Goal: Communication & Community: Answer question/provide support

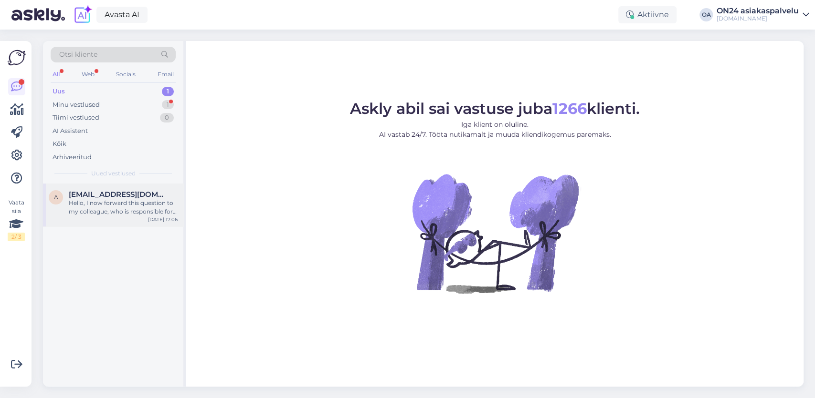
click at [93, 210] on div "Hello, I now forward this question to my colleague, who is responsible for this…" at bounding box center [123, 207] width 109 height 17
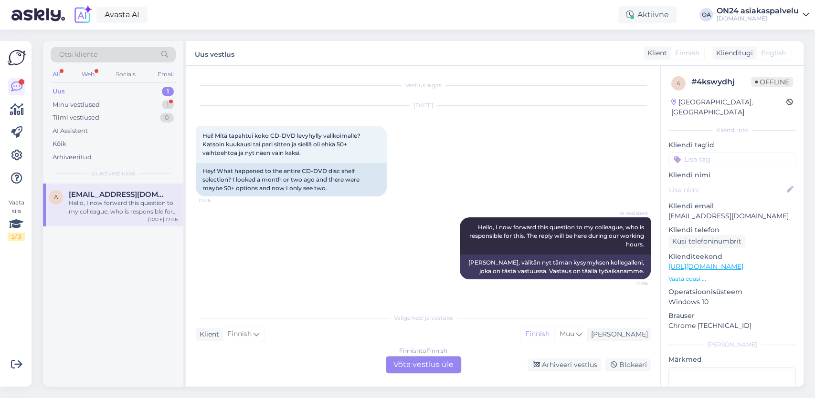
click at [428, 362] on div "Finnish to Finnish Võta vestlus üle" at bounding box center [423, 364] width 75 height 17
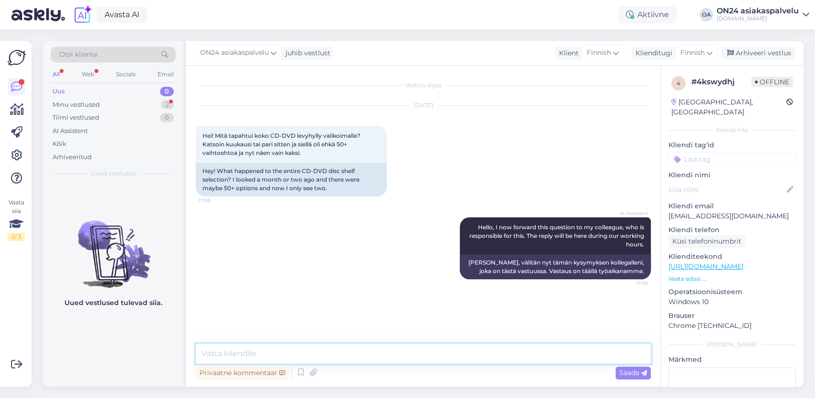
click at [223, 354] on textarea at bounding box center [423, 354] width 455 height 20
type textarea "h"
drag, startPoint x: 502, startPoint y: 351, endPoint x: 477, endPoint y: 350, distance: 25.3
click at [473, 352] on textarea "Hei, ON24 sisustustavaratalo tilaa tuotteita maahantuojilta ja tehtailta. D" at bounding box center [423, 354] width 455 height 20
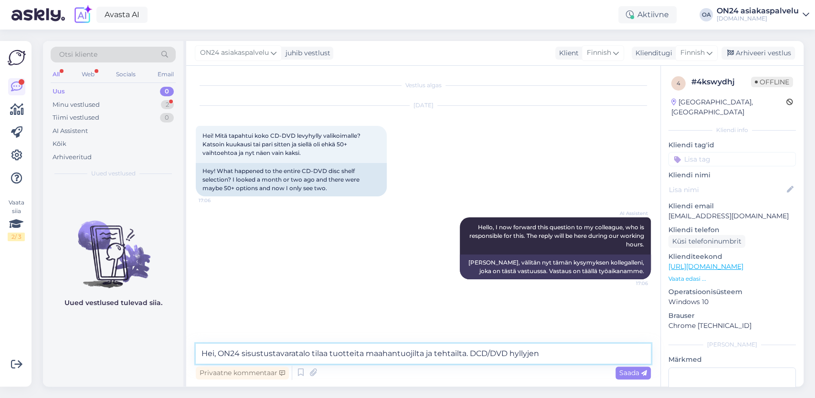
click at [471, 355] on textarea "Hei, ON24 sisustustavaratalo tilaa tuotteita maahantuojilta ja tehtailta. DCD/D…" at bounding box center [423, 354] width 455 height 20
click at [546, 352] on textarea "Hei, ON24 sisustustavaratalo tilaa tuotteita maahantuojilta ja tehtailta. CD/DV…" at bounding box center [423, 354] width 455 height 20
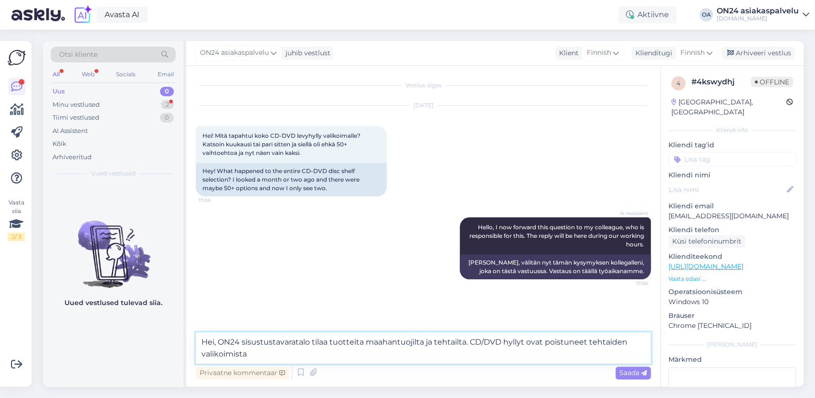
drag, startPoint x: 468, startPoint y: 343, endPoint x: 217, endPoint y: 340, distance: 250.5
click at [217, 340] on textarea "Hei, ON24 sisustustavaratalo tilaa tuotteita maahantuojilta ja tehtailta. CD/DV…" at bounding box center [423, 348] width 455 height 31
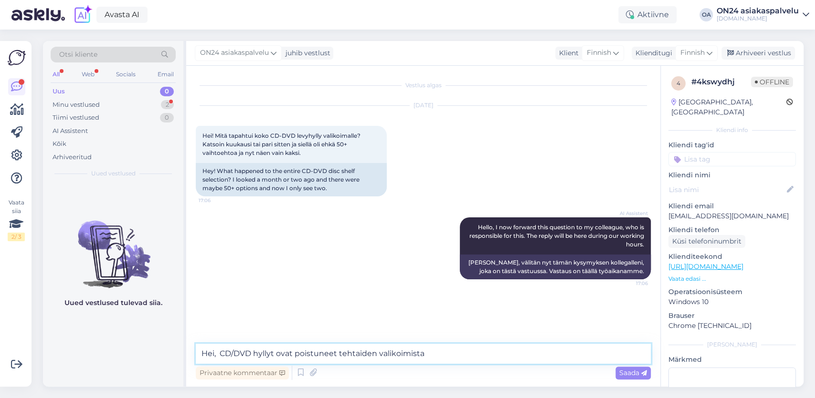
click at [441, 356] on textarea "Hei, CD/DVD hyllyt ovat poistuneet tehtaiden valikoimista" at bounding box center [423, 354] width 455 height 20
click at [293, 355] on textarea "Hei, CD/DVD hyllyt ovat poistuneet tehtaiden valikoimista" at bounding box center [423, 354] width 455 height 20
click at [473, 350] on textarea "Hei, CD/DVD hyllyt ovat valitettavasti poistuneet tehtaiden valikoimista" at bounding box center [423, 354] width 455 height 20
type textarea "Hei, CD/DVD hyllyt ovat valitettavasti poistuneet tehtaiden valikoimista."
click at [632, 373] on span "Saada" at bounding box center [633, 373] width 28 height 9
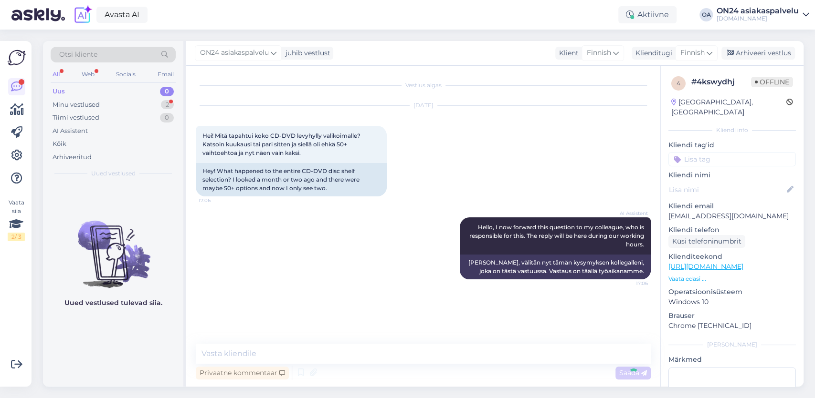
scroll to position [24, 0]
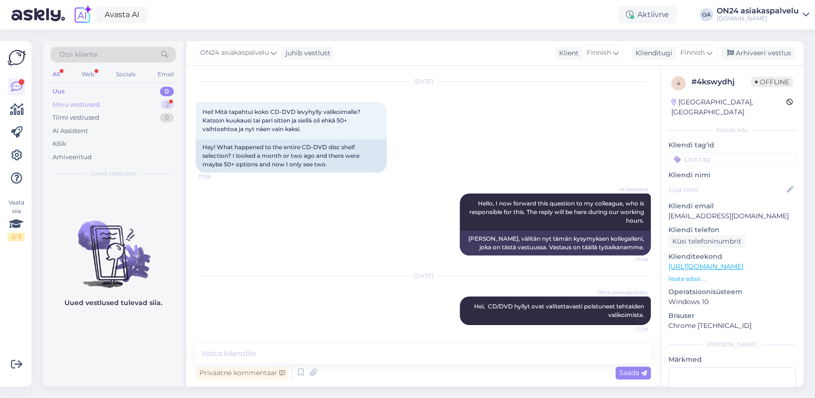
click at [112, 104] on div "Minu vestlused 2" at bounding box center [113, 104] width 125 height 13
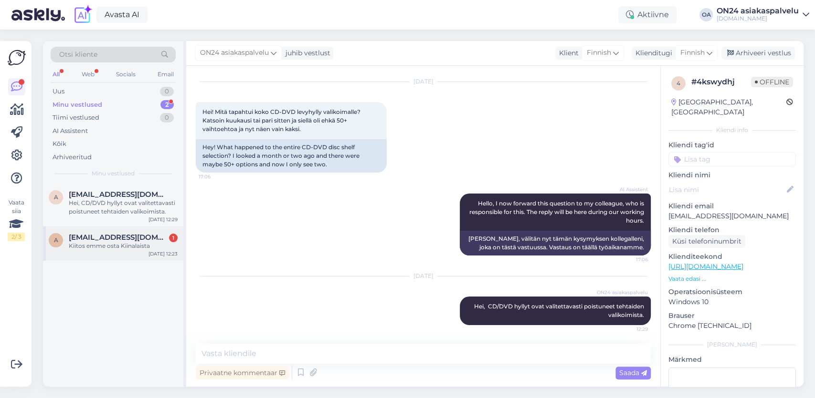
click at [115, 240] on span "[EMAIL_ADDRESS][DOMAIN_NAME]" at bounding box center [118, 237] width 99 height 9
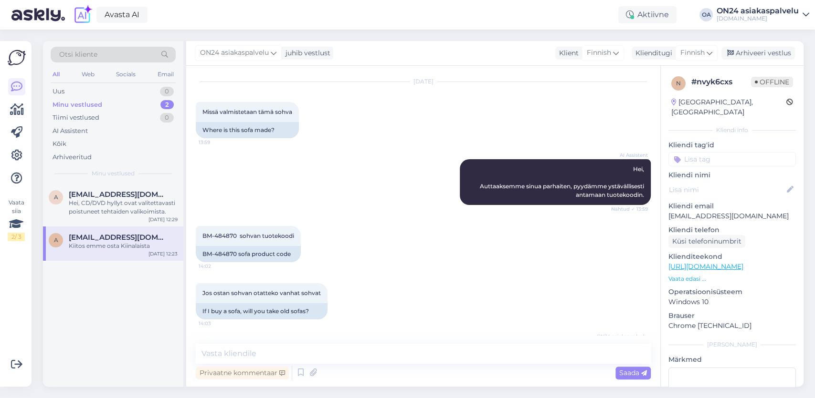
scroll to position [196, 0]
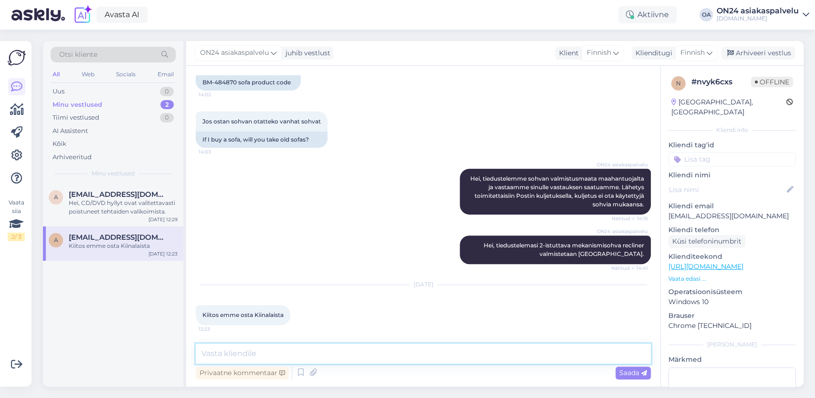
click at [220, 356] on textarea at bounding box center [423, 354] width 455 height 20
click at [211, 351] on textarea at bounding box center [423, 354] width 455 height 20
type textarea "Suurin osa mekanismisohvista val"
drag, startPoint x: 353, startPoint y: 355, endPoint x: 112, endPoint y: 359, distance: 240.6
click at [196, 359] on textarea "Suurin osa mekanismisohvista val" at bounding box center [423, 354] width 455 height 20
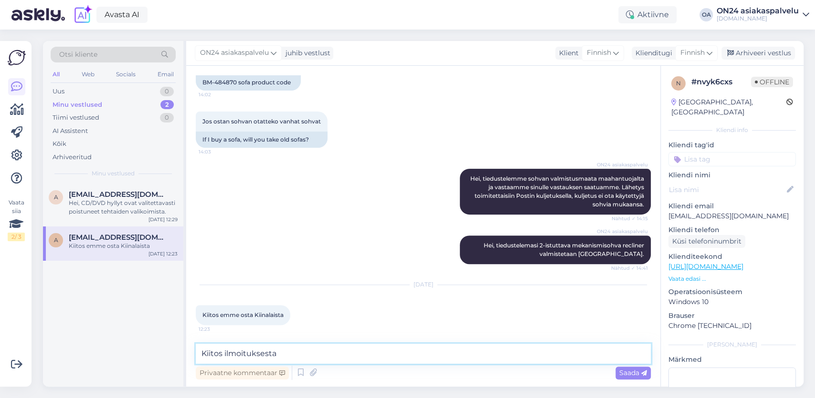
type textarea "Kiitos ilmoituksesta."
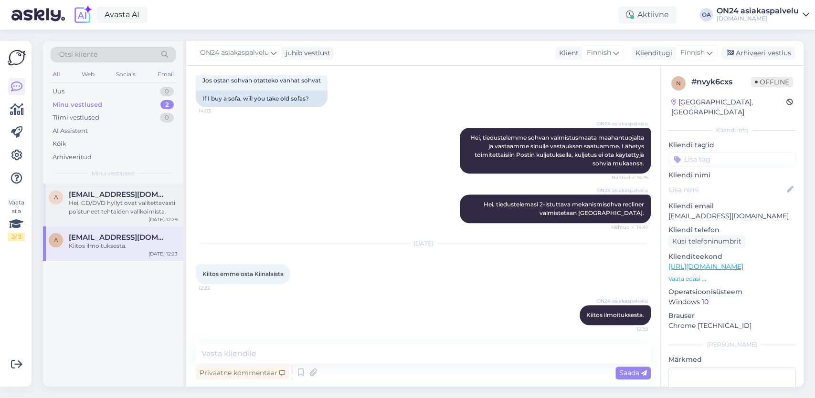
click at [124, 205] on div "Hei, CD/DVD hyllyt ovat valitettavasti poistuneet tehtaiden valikoimista." at bounding box center [123, 207] width 109 height 17
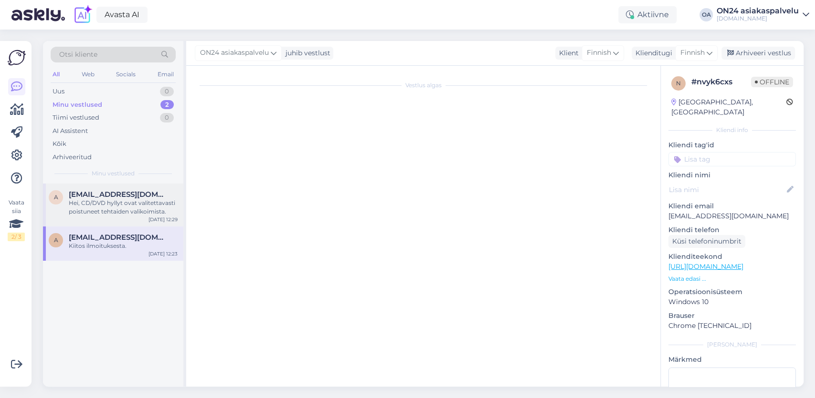
scroll to position [24, 0]
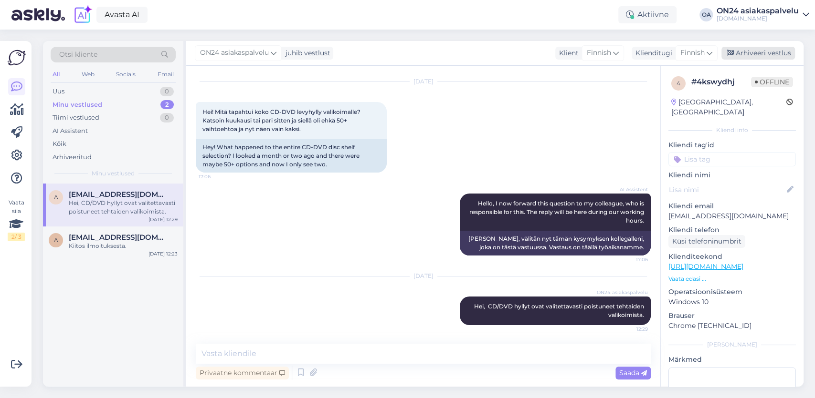
click at [769, 55] on div "Arhiveeri vestlus" at bounding box center [757, 53] width 73 height 13
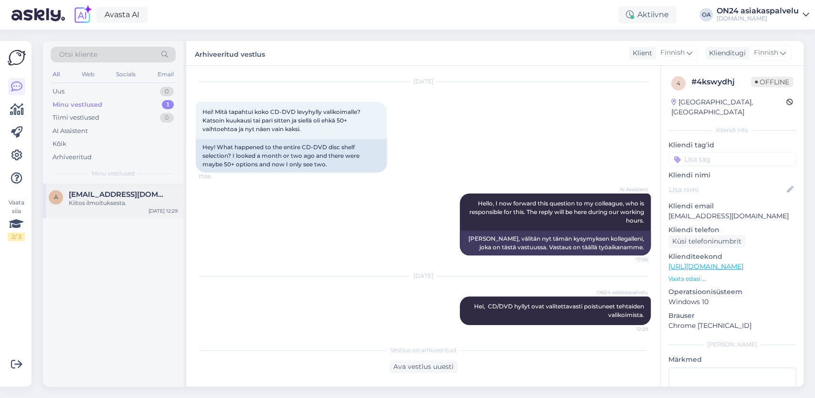
click at [125, 198] on span "[EMAIL_ADDRESS][DOMAIN_NAME]" at bounding box center [118, 194] width 99 height 9
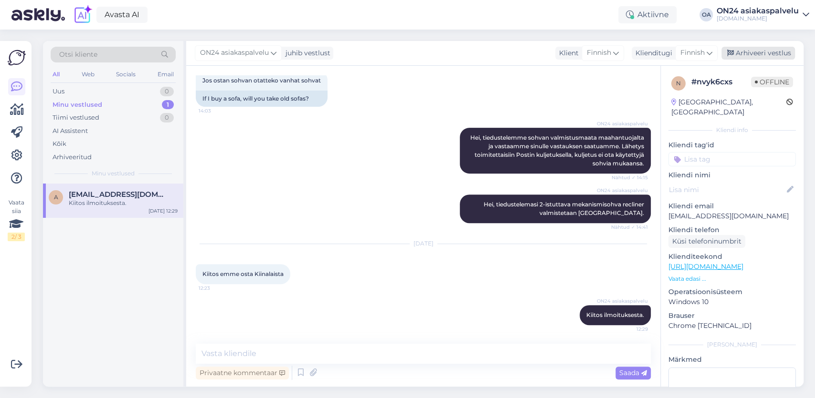
click at [763, 48] on div "Arhiveeri vestlus" at bounding box center [757, 53] width 73 height 13
